Goal: Find specific page/section: Find specific page/section

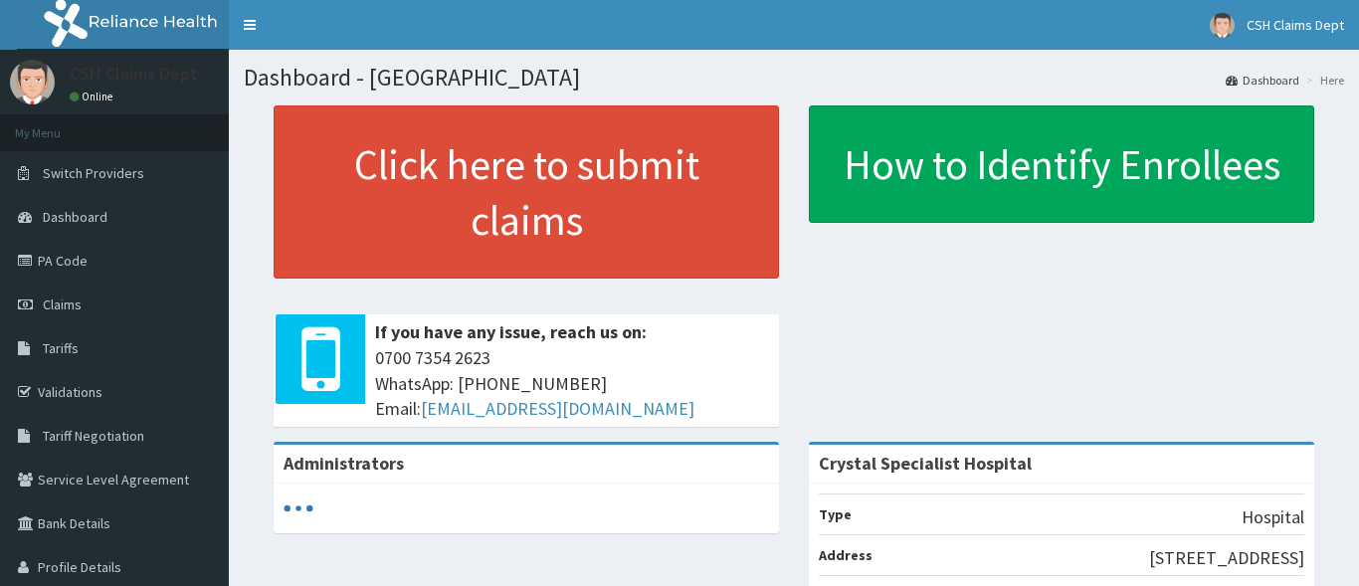
click at [111, 263] on link "PA Code" at bounding box center [114, 261] width 229 height 44
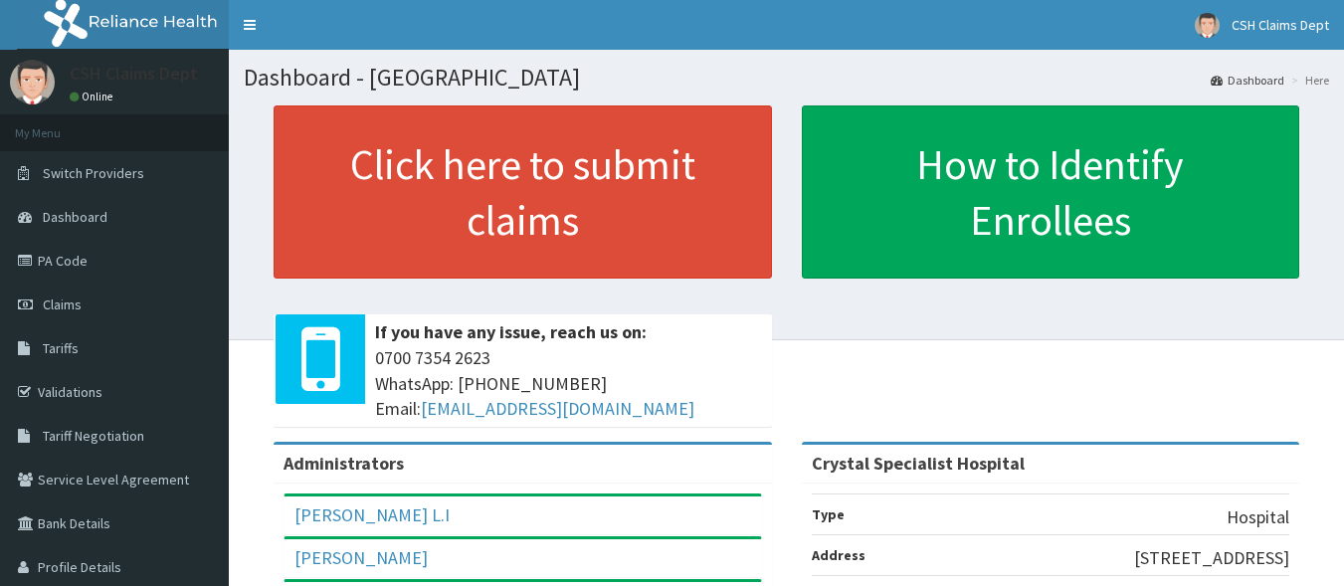
drag, startPoint x: 1358, startPoint y: 295, endPoint x: 1358, endPoint y: 162, distance: 132.3
click at [1343, 162] on html "RelianceHMO Provider Portal | Dashboard R EL Toggle navigation CSH Claims Dept …" at bounding box center [672, 472] width 1344 height 944
click at [70, 263] on link "PA Code" at bounding box center [114, 261] width 229 height 44
